Goal: Task Accomplishment & Management: Complete application form

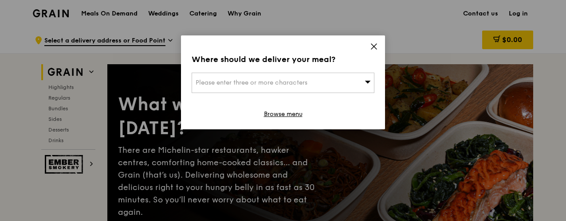
click at [326, 88] on div "Please enter three or more characters" at bounding box center [283, 83] width 183 height 20
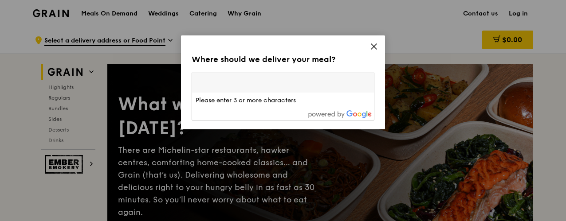
click at [374, 44] on icon at bounding box center [374, 47] width 8 height 8
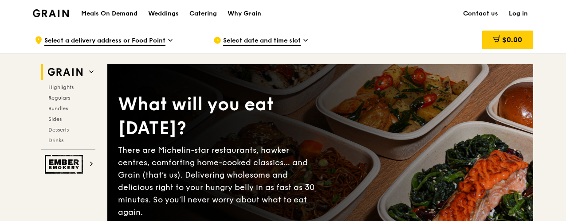
click at [130, 36] on span "Select a delivery address or Food Point" at bounding box center [104, 41] width 121 height 10
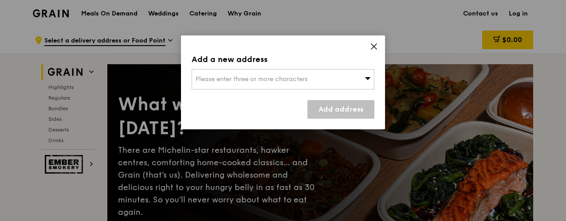
click at [240, 75] on span "Please enter three or more characters" at bounding box center [252, 79] width 112 height 8
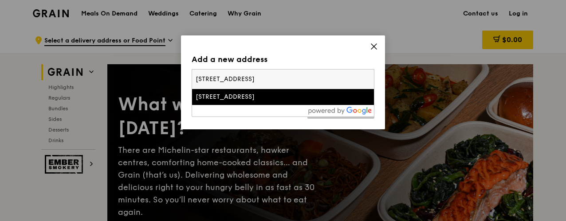
type input "101a upper cross stret"
click at [255, 97] on div "101a Upper Cross Street" at bounding box center [261, 97] width 131 height 9
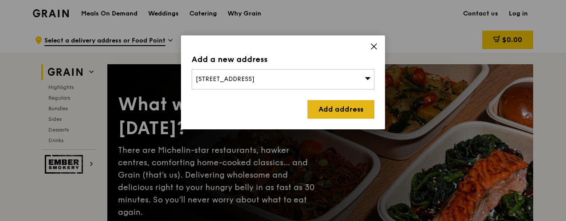
click at [317, 105] on link "Add address" at bounding box center [340, 109] width 67 height 19
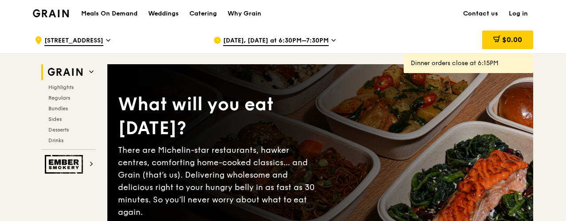
click at [257, 40] on span "Oct 15, Today at 6:30PM–7:30PM" at bounding box center [276, 41] width 106 height 10
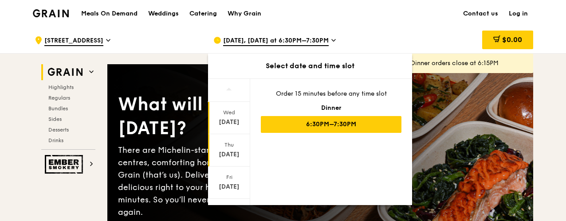
scroll to position [145, 0]
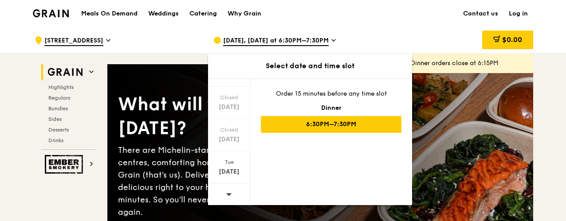
click at [230, 191] on icon at bounding box center [229, 194] width 6 height 7
click at [418, 30] on div "$0.00" at bounding box center [461, 40] width 143 height 27
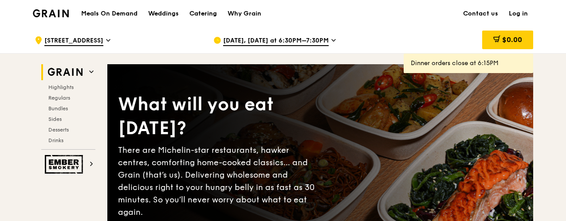
click at [204, 12] on div "Catering" at bounding box center [203, 13] width 28 height 27
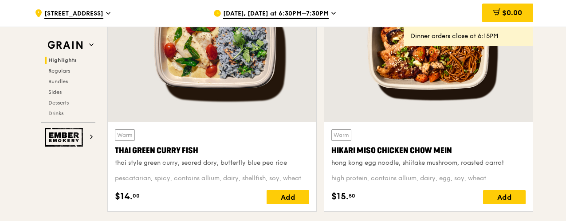
scroll to position [357, 0]
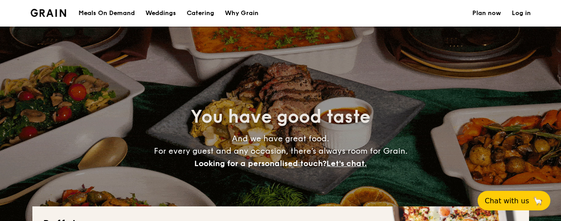
select select
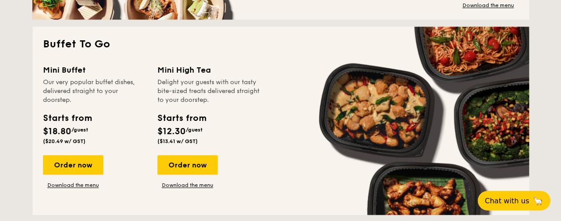
scroll to position [595, 0]
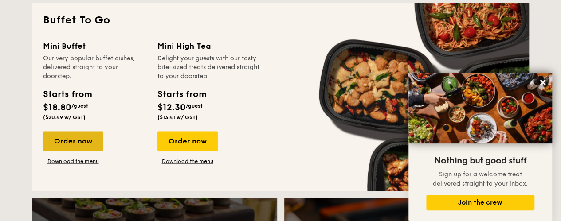
click at [79, 141] on div "Order now" at bounding box center [73, 141] width 60 height 20
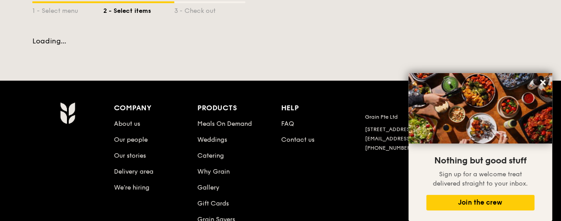
scroll to position [180, 0]
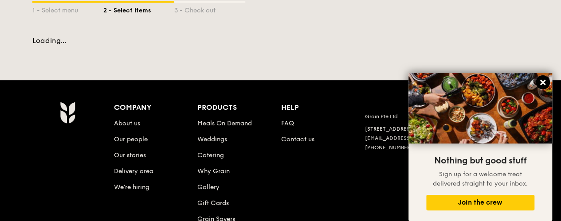
click at [546, 82] on icon at bounding box center [543, 83] width 8 height 8
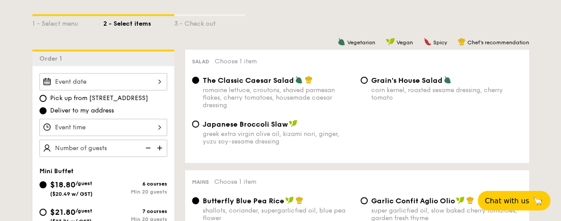
scroll to position [212, 0]
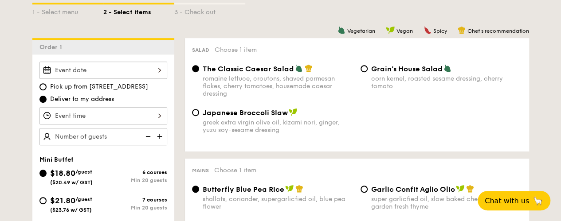
click at [129, 71] on div at bounding box center [103, 70] width 128 height 17
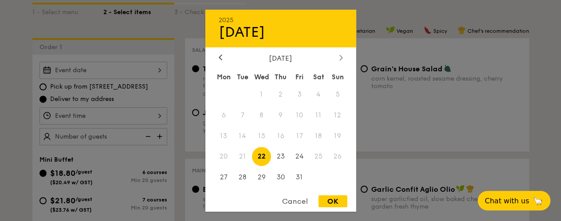
click at [343, 56] on div at bounding box center [341, 58] width 8 height 8
click at [220, 57] on icon at bounding box center [220, 57] width 3 height 5
click at [221, 54] on div at bounding box center [221, 58] width 8 height 8
click at [377, 32] on div at bounding box center [280, 110] width 561 height 221
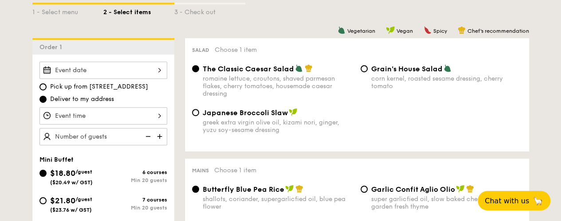
scroll to position [0, 0]
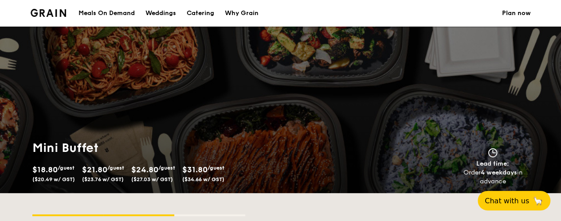
click at [512, 11] on link "Plan now" at bounding box center [516, 13] width 29 height 27
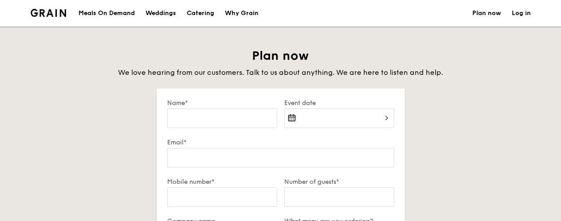
select select
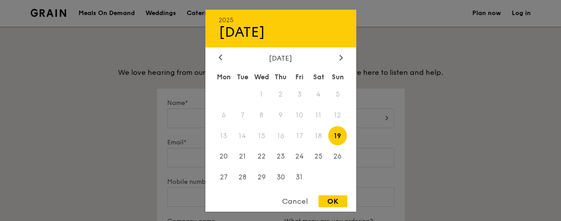
click at [329, 118] on div "2025 Oct [DATE] Tue Wed Thu Fri Sat Sun 1 2 3 4 5 6 7 8 9 10 11 12 13 14 15 16 …" at bounding box center [339, 124] width 110 height 30
click at [337, 55] on div at bounding box center [341, 58] width 8 height 8
click at [261, 153] on span "24" at bounding box center [261, 156] width 19 height 19
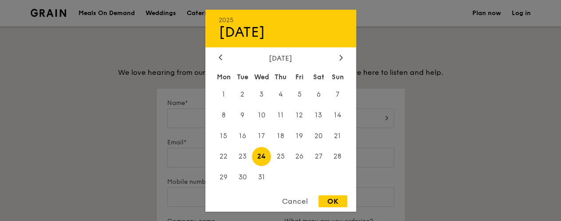
click at [323, 205] on div "OK" at bounding box center [333, 202] width 29 height 12
type input "Dec 24, 2025"
select select
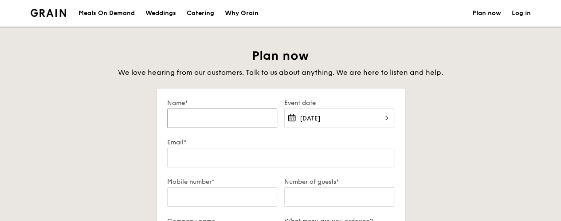
click at [231, 119] on input "Name*" at bounding box center [222, 119] width 110 height 20
type input "v"
select select
type input "va"
select select
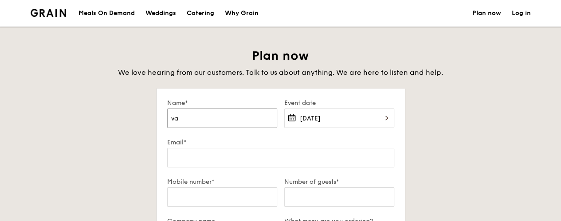
type input "van"
select select
type input "vane"
select select
type input "vanes"
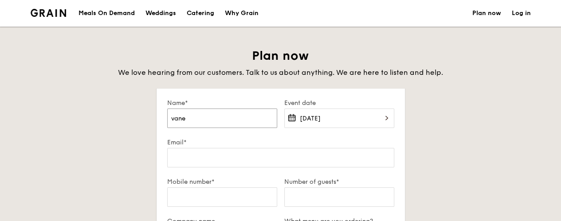
select select
type input "vaness"
select select
type input "vanessa"
select select
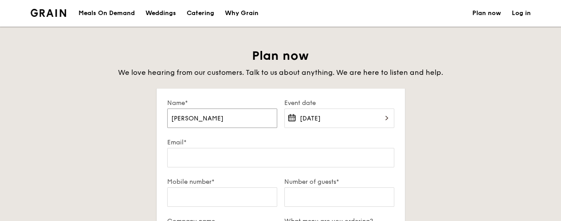
type input "vanessa"
click at [197, 154] on input "Email*" at bounding box center [280, 158] width 227 height 20
type input "v"
select select
type input "va"
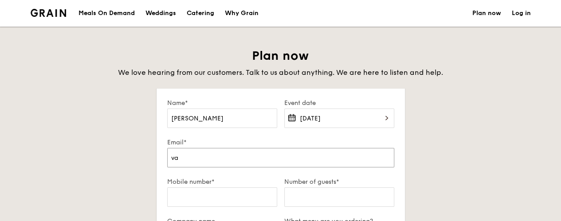
select select
type input "van"
select select
type input "vane"
select select
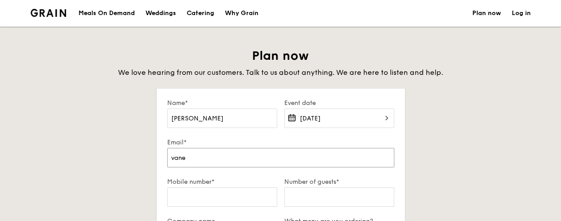
type input "vanes"
select select
type input "vaness"
select select
type input "vanessa"
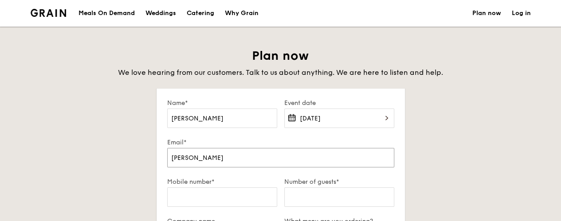
select select
type input "vanessaw"
select select
type input "vanessawa"
select select
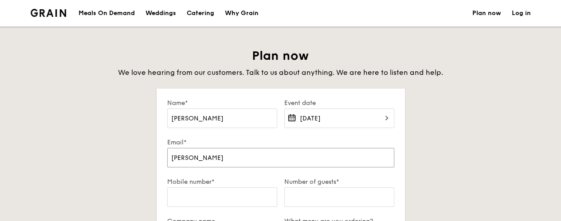
type input "vanessawan"
select select
type input "vanessawang"
select select
type input "vanessawang@"
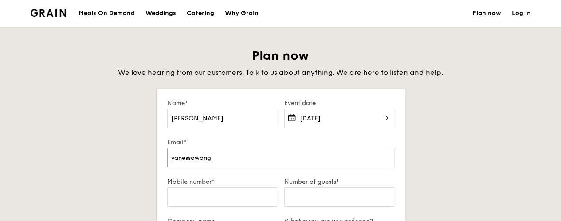
select select
type input "vanessawang@k"
select select
type input "vanessawang@ka"
select select
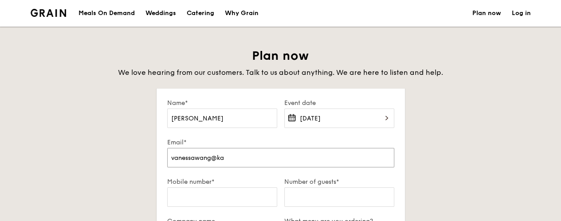
type input "vanessawang@kal"
select select
type input "vanessawang@kalc"
select select
type input "vanessawang@kalco"
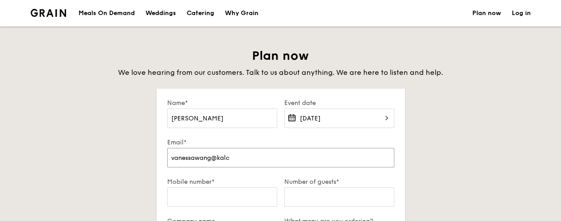
select select
type input "vanessawang@kalco."
select select
type input "vanessawang@kalco.c"
select select
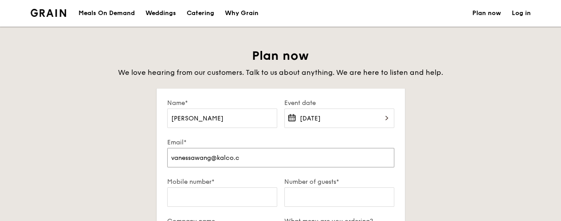
type input "vanessawang@kalco.co"
select select
type input "vanessawang@kalco.com"
select select
type input "vanessawang@kalco.com."
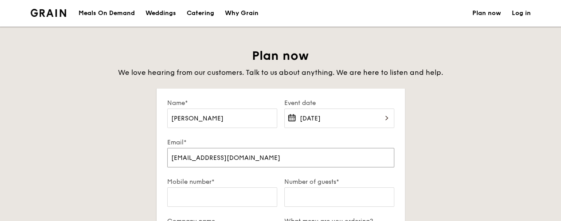
select select
type input "vanessawang@kalco.com.s"
select select
type input "vanessawang@kalco.com.sg"
select select
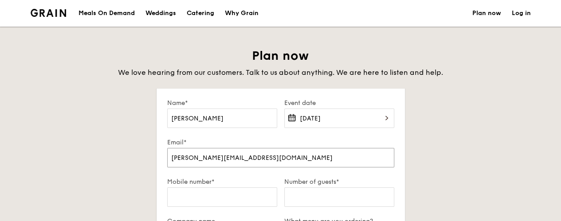
type input "vanessawang@kalco.com.sg"
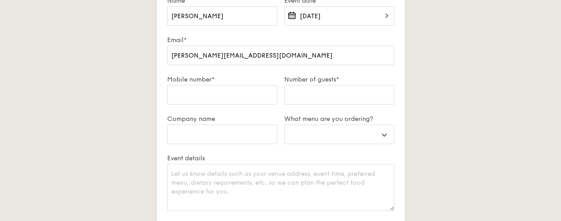
scroll to position [103, 0]
click at [334, 98] on input "Number of guests*" at bounding box center [339, 95] width 110 height 20
type input "2"
select select
type input "20"
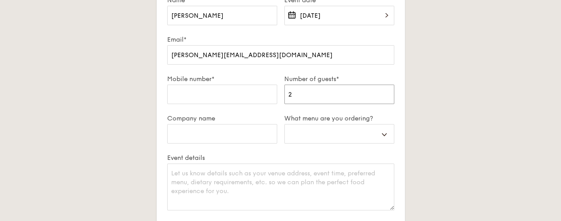
select select
type input "20"
click at [354, 140] on select "Buffet Mini Buffet High Tea Canapés Meal Boxes Wedding" at bounding box center [339, 134] width 110 height 20
select select "miniBuffet"
click at [284, 124] on select "Buffet Mini Buffet High Tea Canapés Meal Boxes Wedding" at bounding box center [339, 134] width 110 height 20
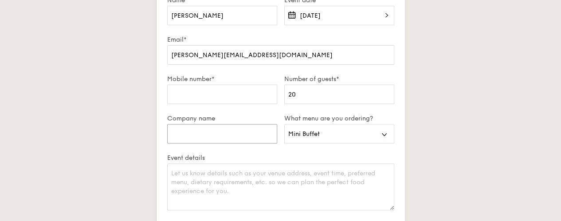
click at [214, 128] on input "Company name" at bounding box center [222, 134] width 110 height 20
type input "Kalco Law LLC"
click at [211, 90] on input "Mobile number*" at bounding box center [222, 95] width 110 height 20
type input "83285115"
click at [333, 198] on textarea "Event details" at bounding box center [280, 187] width 227 height 47
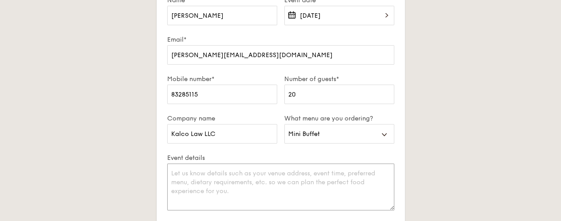
type textarea "1"
click at [464, 158] on div "Plan now We love hearing from our customers. Talk to us about anything. We are …" at bounding box center [280, 151] width 497 height 412
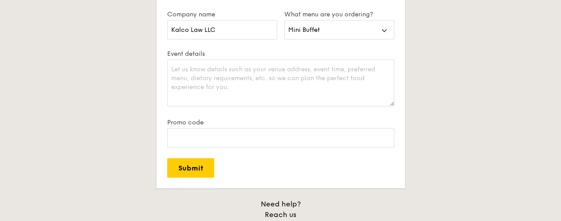
scroll to position [208, 0]
click at [371, 66] on textarea "Event details" at bounding box center [280, 82] width 227 height 47
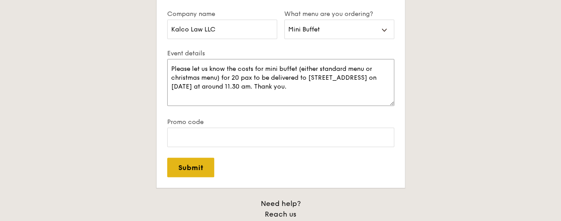
type textarea "Please let us know the costs for mini buffet (either standard menu or christmas…"
click at [204, 166] on input "Submit" at bounding box center [190, 168] width 47 height 20
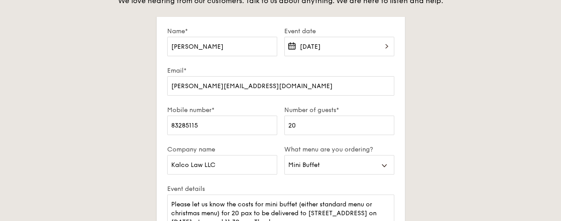
scroll to position [197, 0]
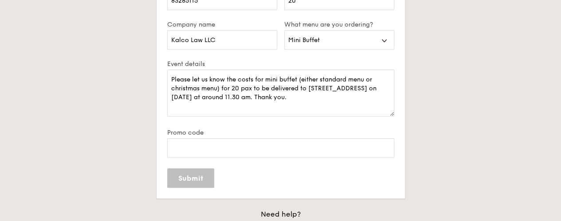
select select
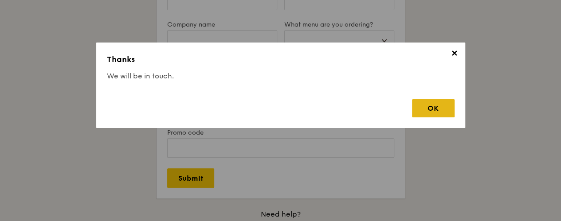
click at [438, 108] on div "OK" at bounding box center [433, 108] width 43 height 18
